Goal: Task Accomplishment & Management: Manage account settings

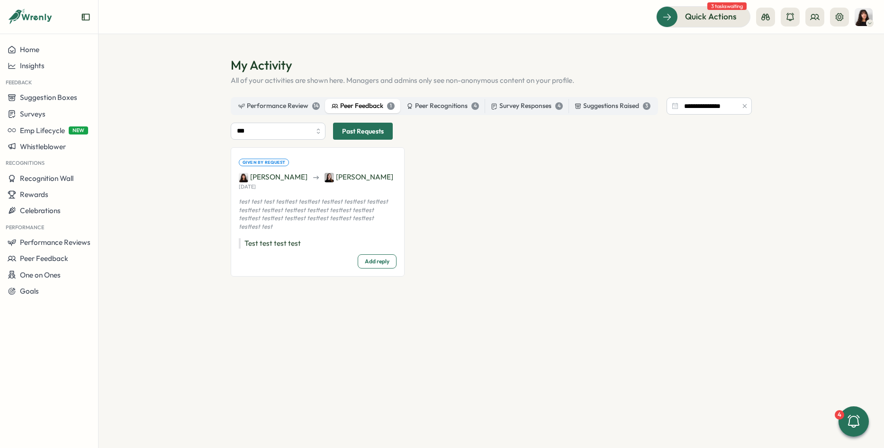
click at [701, 18] on span "Quick Actions" at bounding box center [711, 16] width 52 height 12
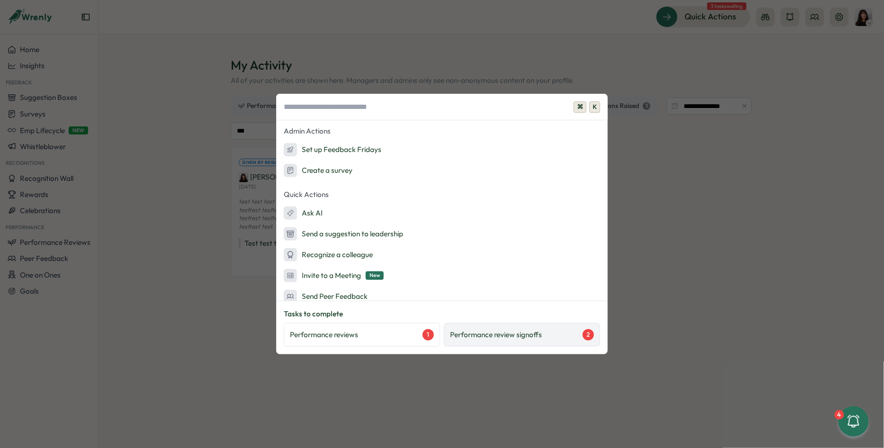
click at [506, 332] on p "Performance review signoffs" at bounding box center [496, 335] width 92 height 10
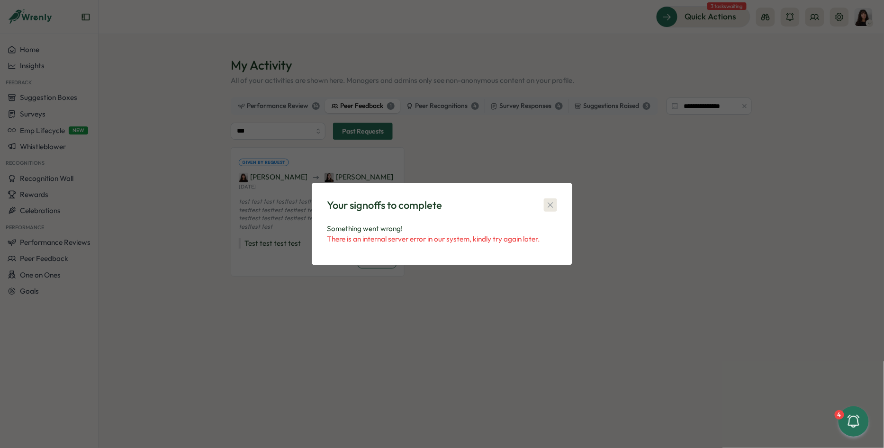
click at [551, 205] on icon "button" at bounding box center [550, 205] width 9 height 9
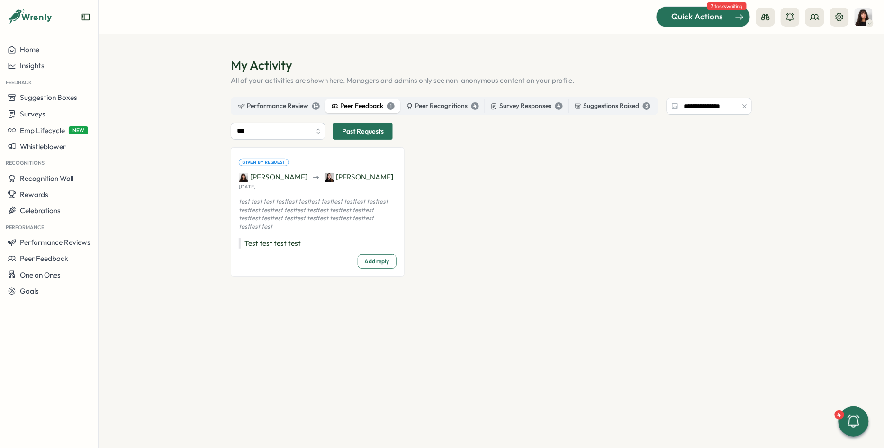
click at [686, 15] on span "Quick Actions" at bounding box center [698, 16] width 52 height 12
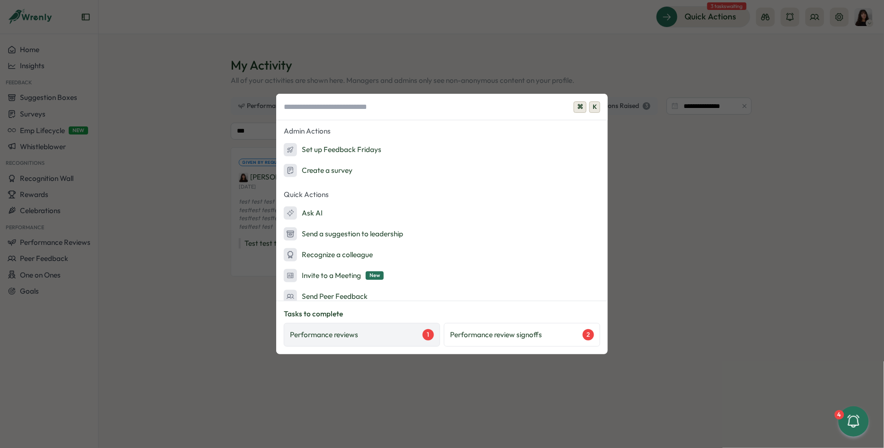
click at [368, 337] on div "Performance reviews 1" at bounding box center [362, 334] width 144 height 11
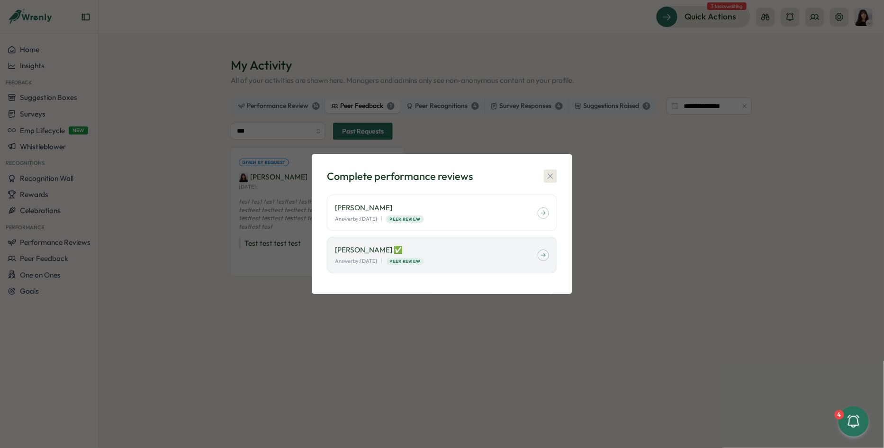
click at [551, 175] on icon "button" at bounding box center [550, 176] width 9 height 9
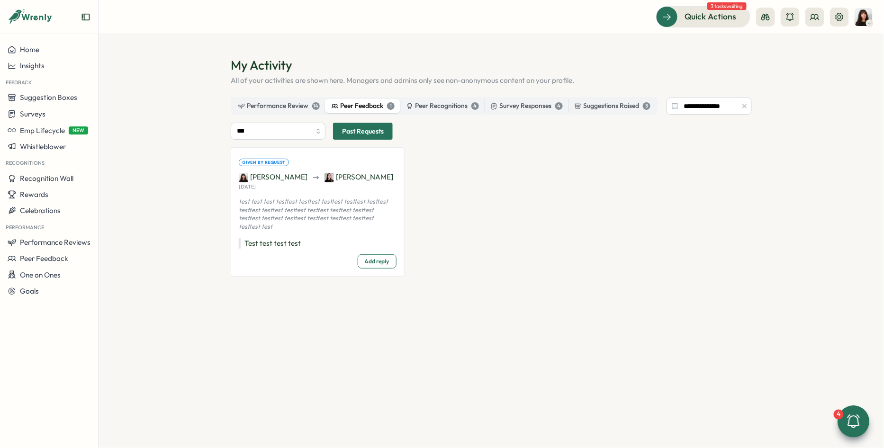
click at [848, 418] on icon at bounding box center [854, 422] width 16 height 16
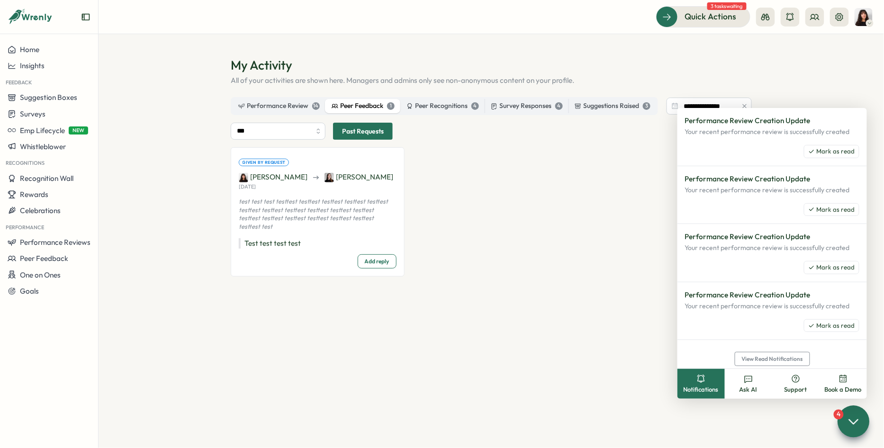
click at [703, 382] on icon at bounding box center [702, 379] width 8 height 8
click at [834, 149] on span "Mark as read" at bounding box center [836, 151] width 38 height 9
click at [830, 149] on span "Mark as read" at bounding box center [836, 151] width 38 height 9
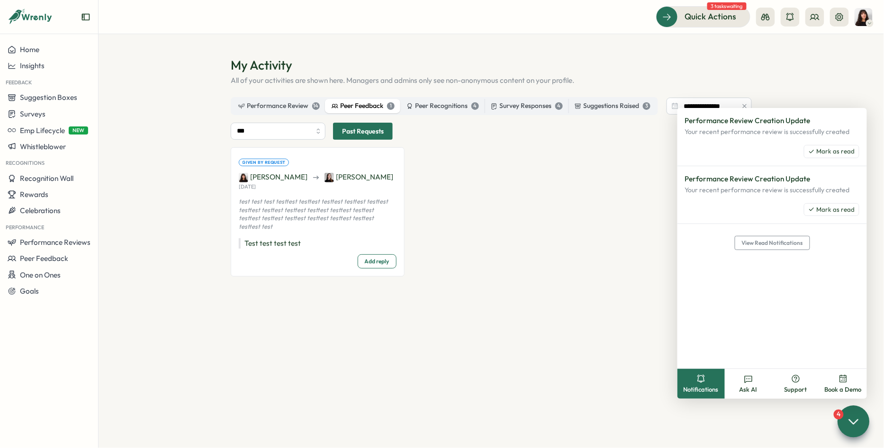
click at [830, 149] on span "Mark as read" at bounding box center [836, 151] width 38 height 9
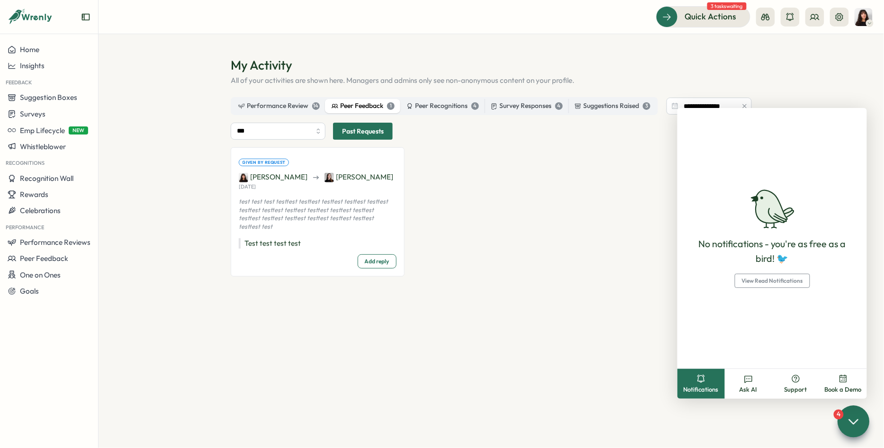
click at [852, 417] on icon at bounding box center [854, 422] width 14 height 14
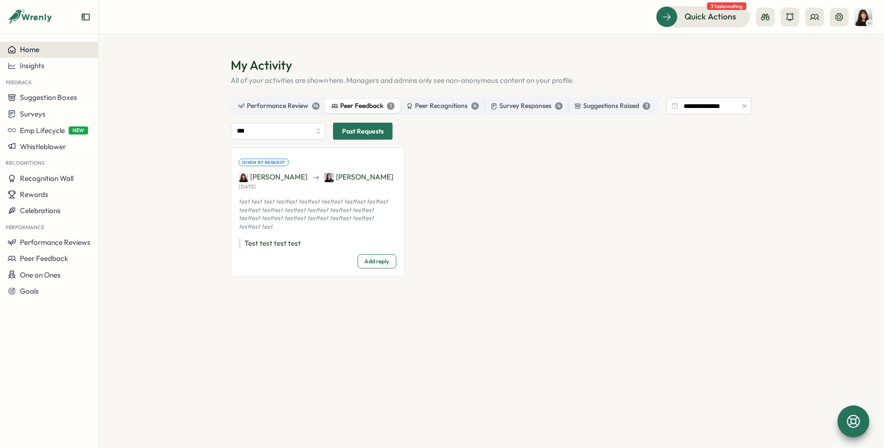
click at [40, 44] on button "Home" at bounding box center [49, 50] width 98 height 16
